Goal: Information Seeking & Learning: Stay updated

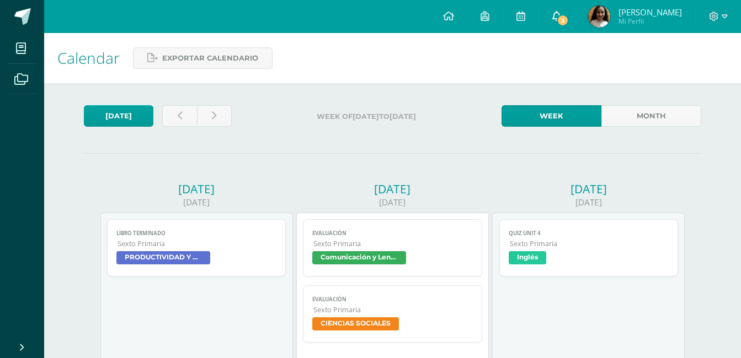
click at [567, 22] on span "3" at bounding box center [562, 20] width 12 height 12
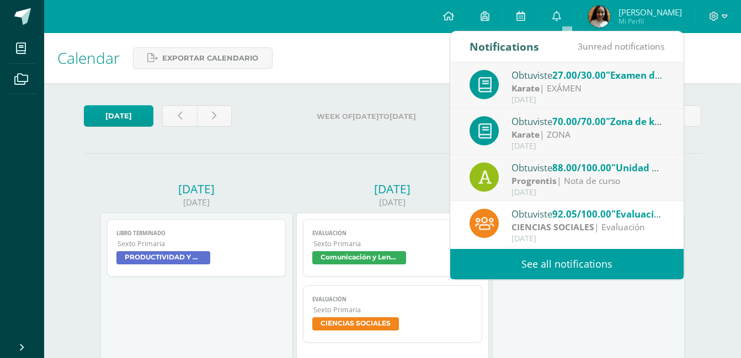
click at [506, 257] on link "See all notifications" at bounding box center [566, 264] width 233 height 30
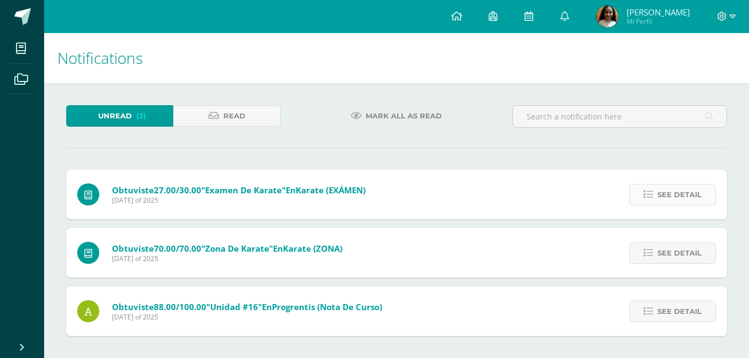
click at [670, 200] on span "See detail" at bounding box center [679, 195] width 44 height 20
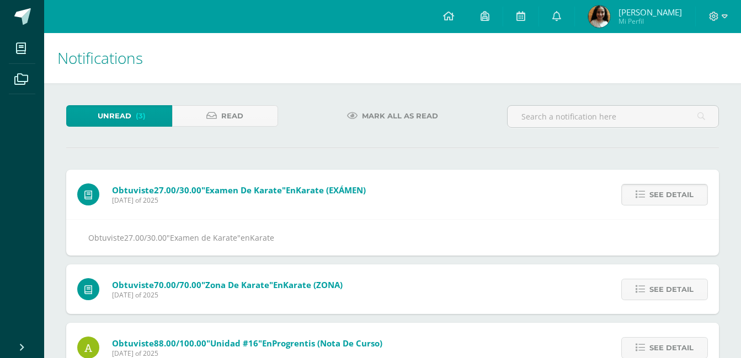
click at [670, 200] on span "See detail" at bounding box center [671, 195] width 44 height 20
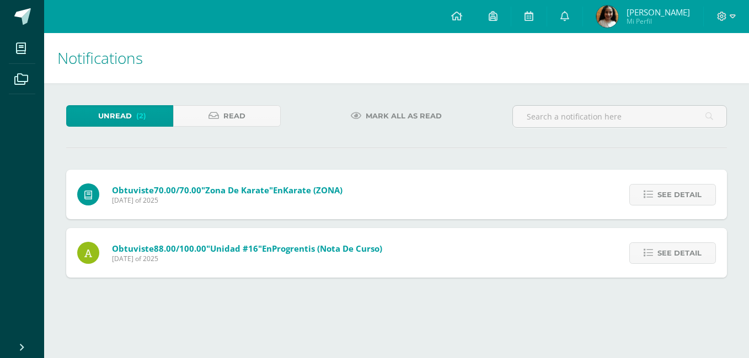
click at [670, 200] on span "See detail" at bounding box center [679, 195] width 44 height 20
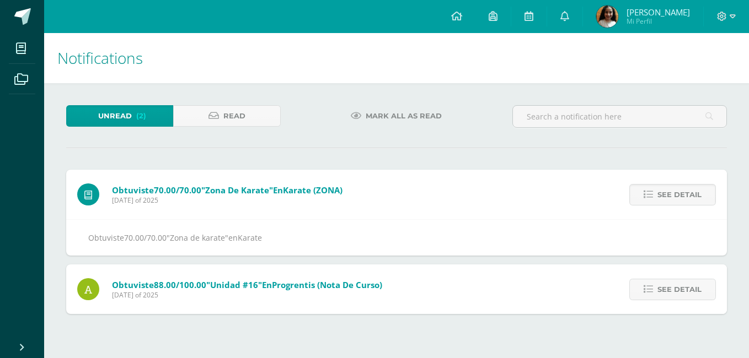
click at [670, 200] on span "See detail" at bounding box center [679, 195] width 44 height 20
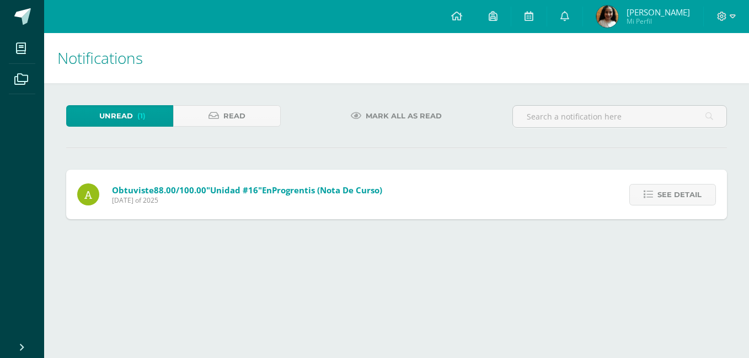
click at [670, 200] on span "See detail" at bounding box center [679, 195] width 44 height 20
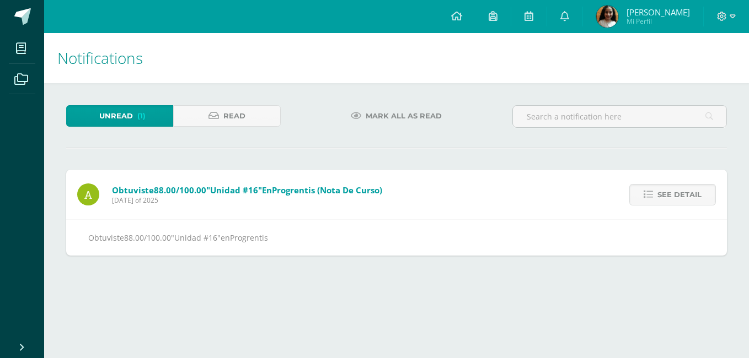
click at [670, 200] on span "See detail" at bounding box center [679, 195] width 44 height 20
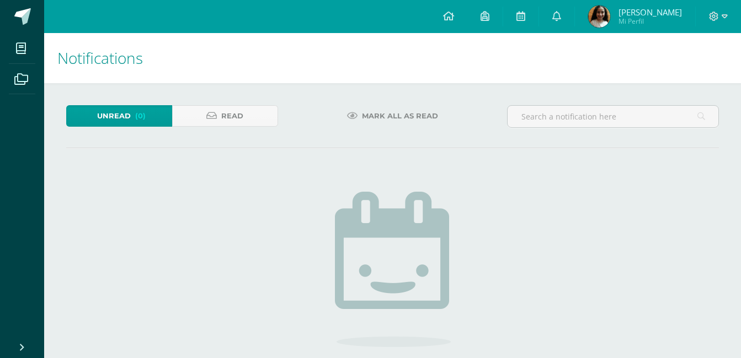
click at [129, 126] on span "Unread" at bounding box center [114, 116] width 34 height 20
click at [532, 23] on link at bounding box center [520, 16] width 35 height 33
